Goal: Task Accomplishment & Management: Use online tool/utility

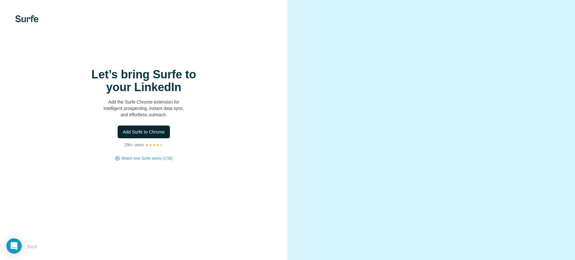
click at [146, 135] on span "Add Surfe to Chrome" at bounding box center [144, 132] width 42 height 6
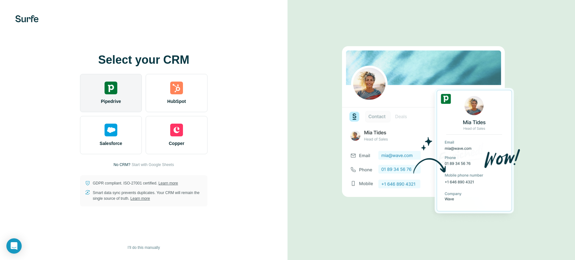
click at [127, 102] on div "Pipedrive" at bounding box center [111, 93] width 62 height 38
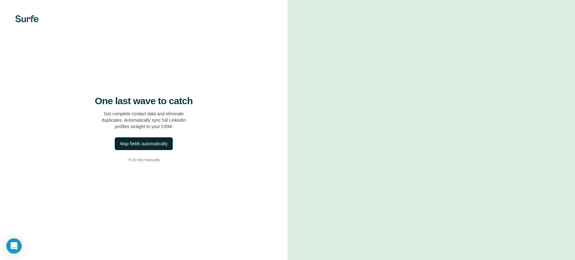
click at [145, 147] on div "Map fields automatically" at bounding box center [143, 143] width 47 height 6
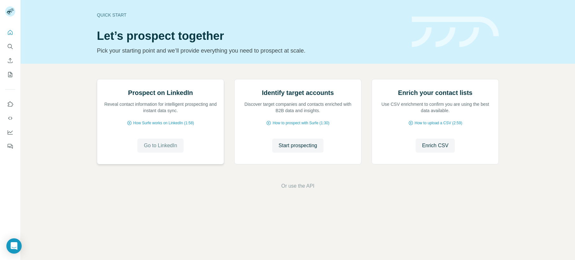
click at [157, 149] on span "Go to LinkedIn" at bounding box center [160, 146] width 33 height 8
click at [165, 149] on span "Go to LinkedIn" at bounding box center [160, 146] width 33 height 8
